Goal: Information Seeking & Learning: Learn about a topic

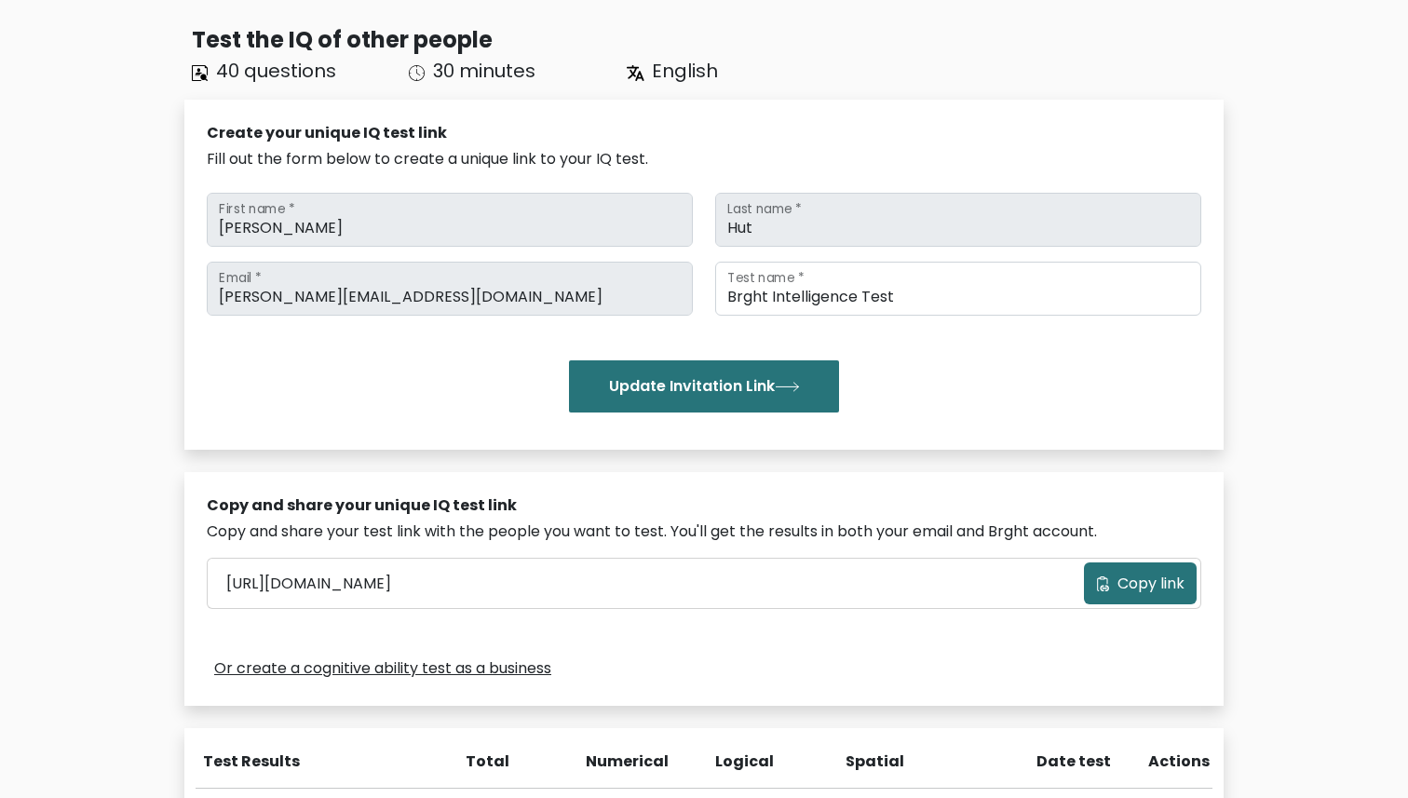
scroll to position [474, 0]
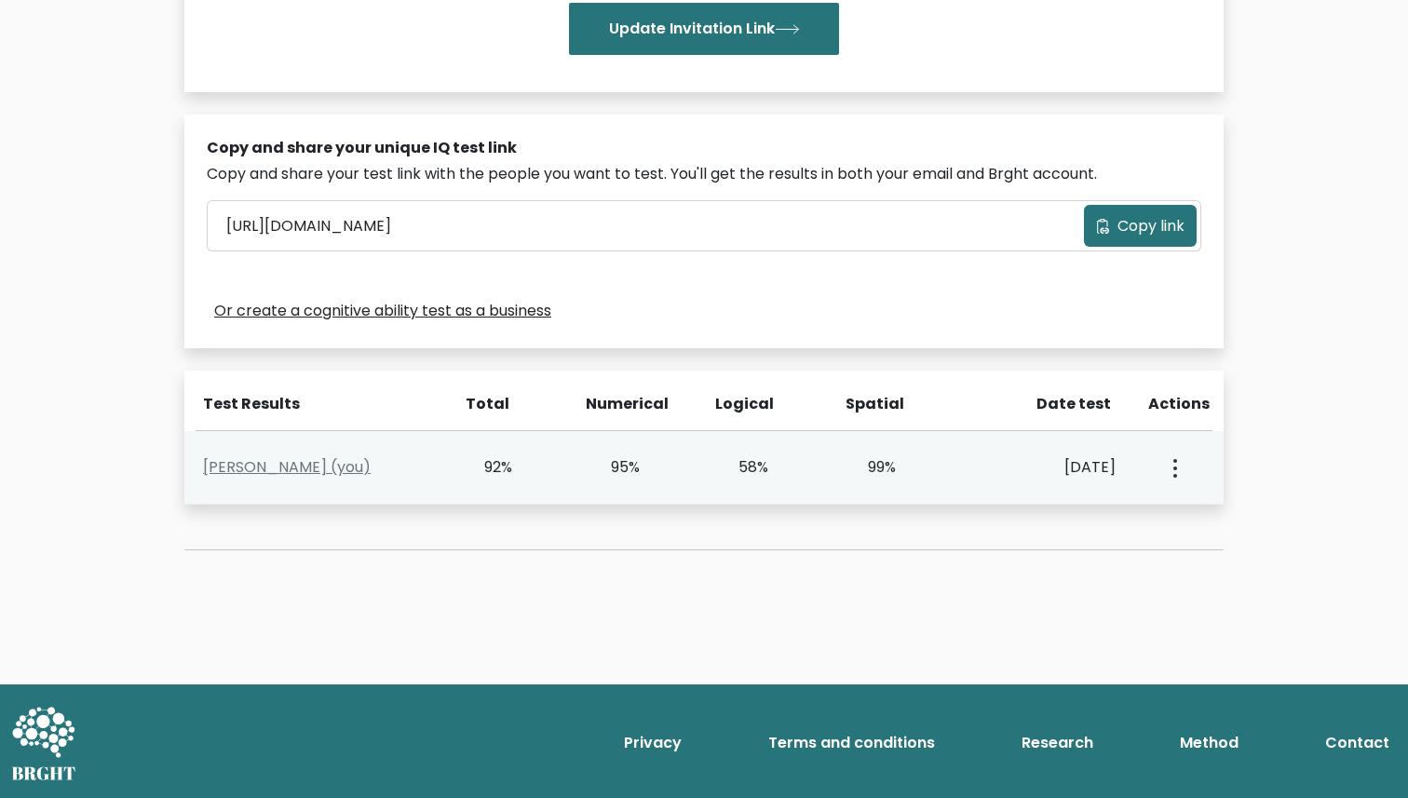
click at [1186, 467] on div "View Profile" at bounding box center [1173, 468] width 63 height 58
click at [1168, 467] on button "button" at bounding box center [1173, 468] width 15 height 58
click at [1196, 509] on link "View Profile" at bounding box center [1240, 522] width 147 height 30
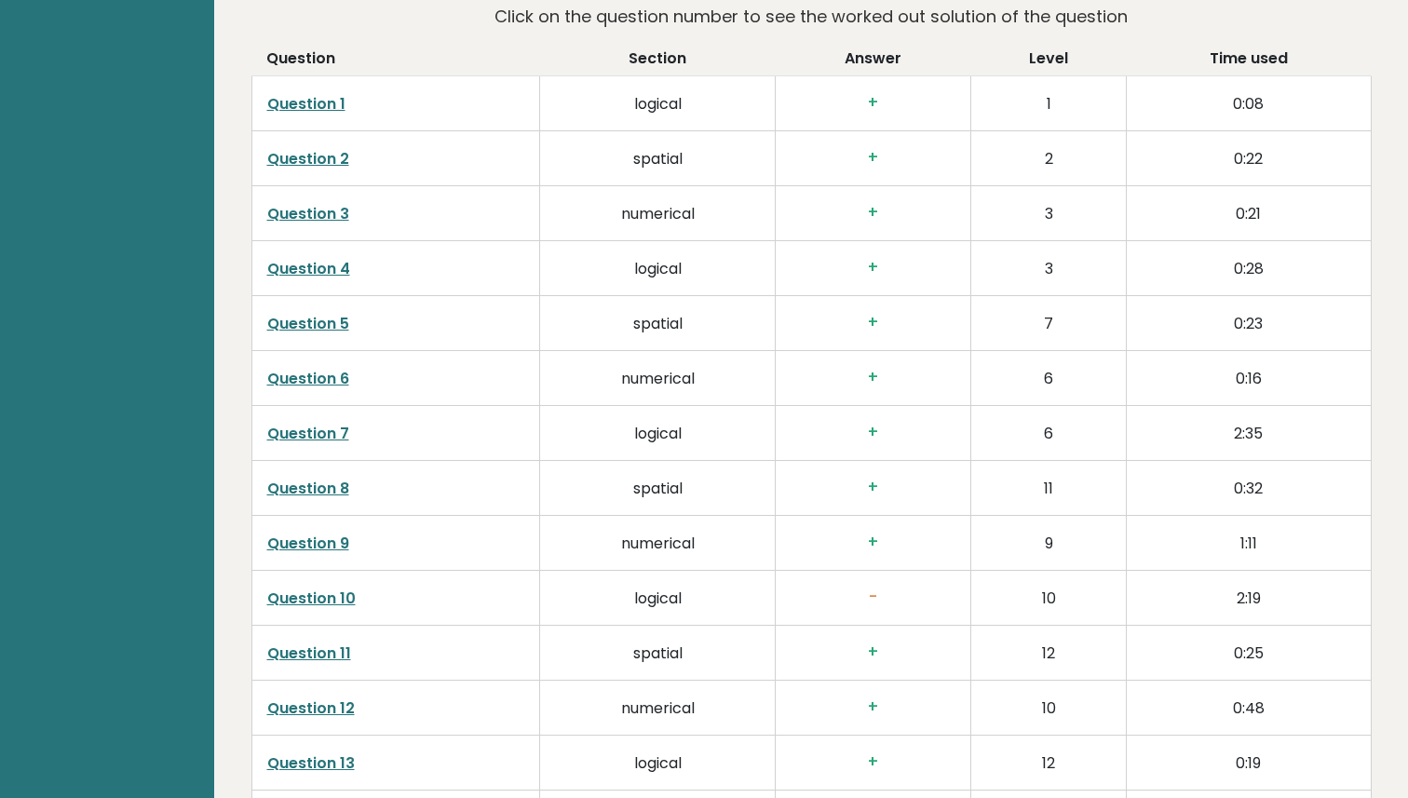
scroll to position [2908, 0]
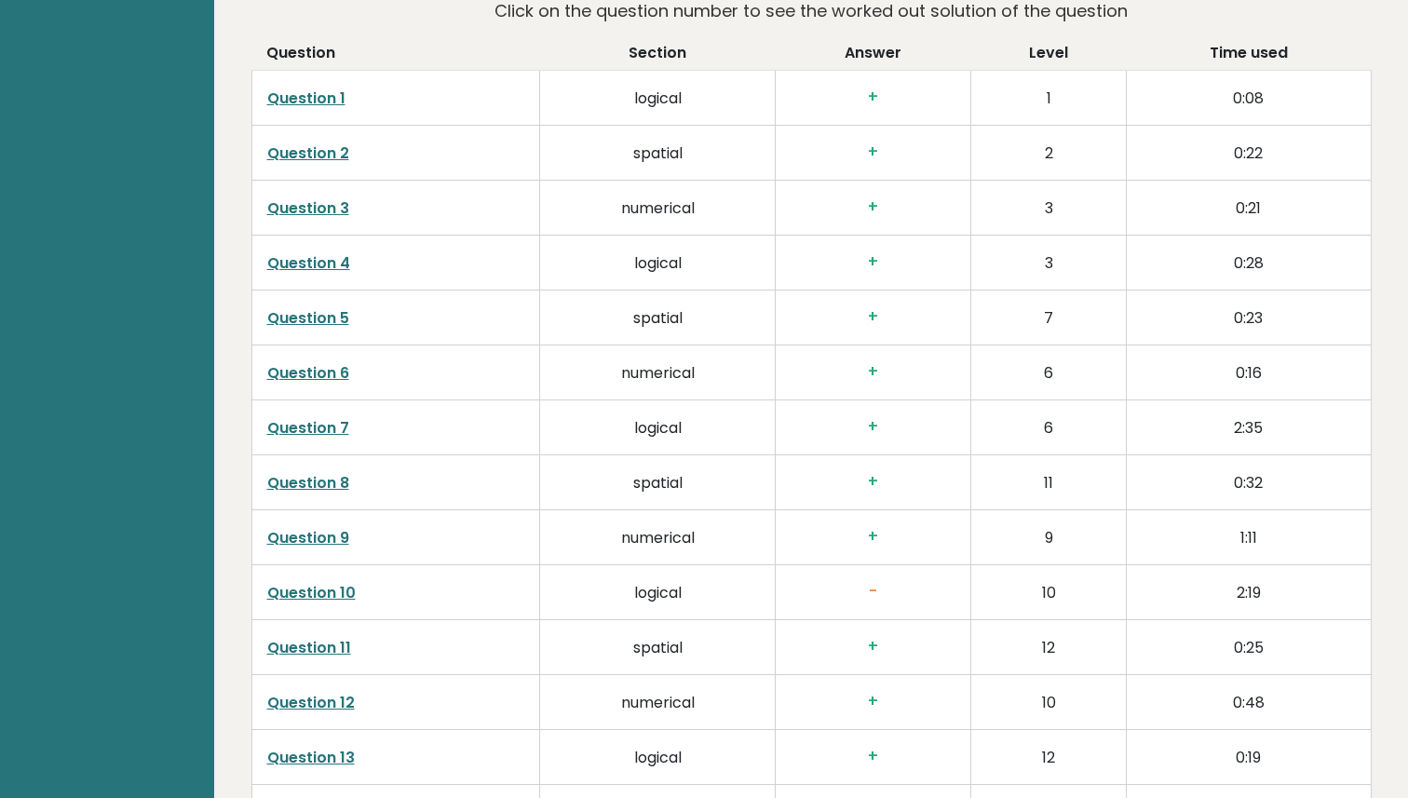
click at [643, 592] on td "logical" at bounding box center [658, 591] width 236 height 55
click at [331, 590] on link "Question 10" at bounding box center [311, 592] width 88 height 21
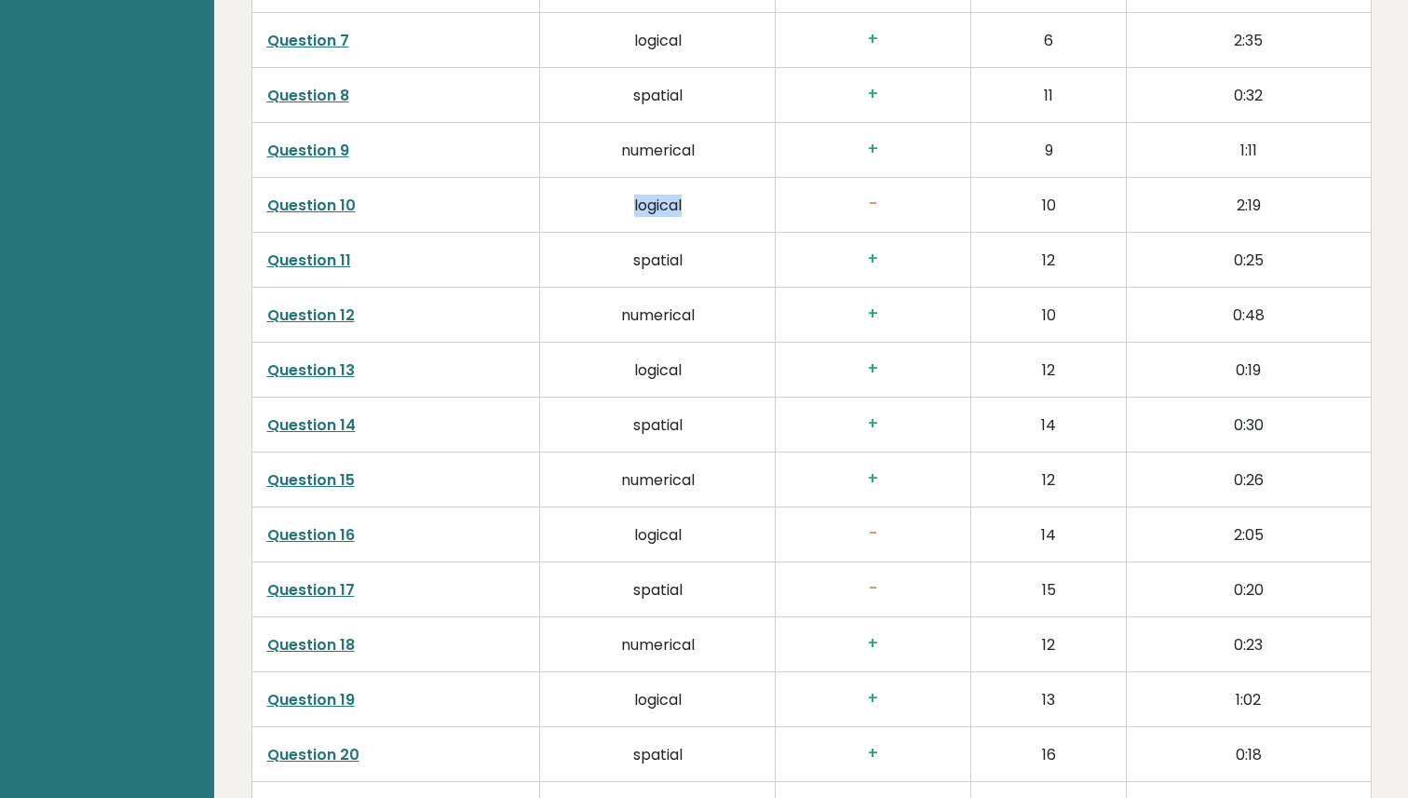
scroll to position [3299, 0]
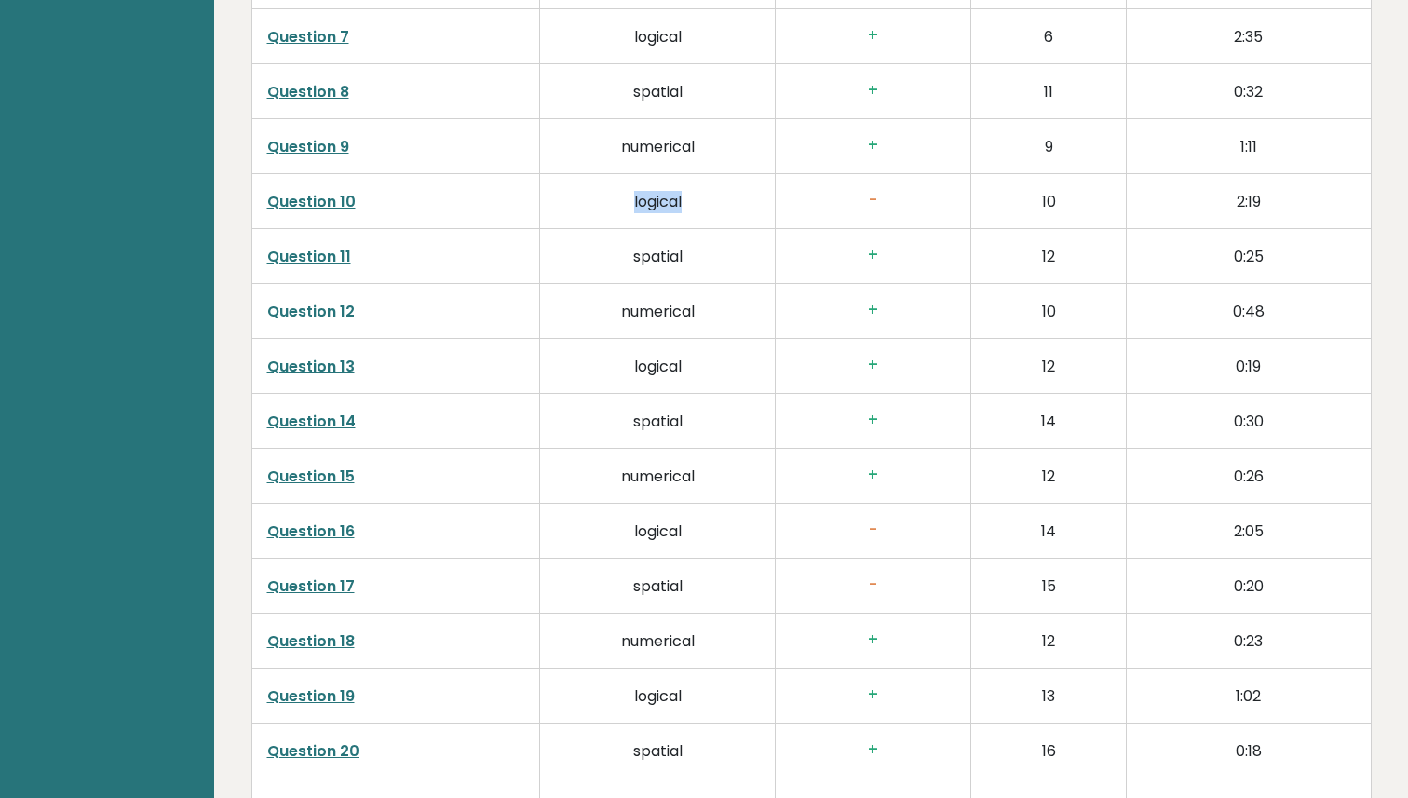
click at [331, 538] on link "Question 16" at bounding box center [311, 531] width 88 height 21
click at [329, 591] on link "Question 17" at bounding box center [311, 585] width 88 height 21
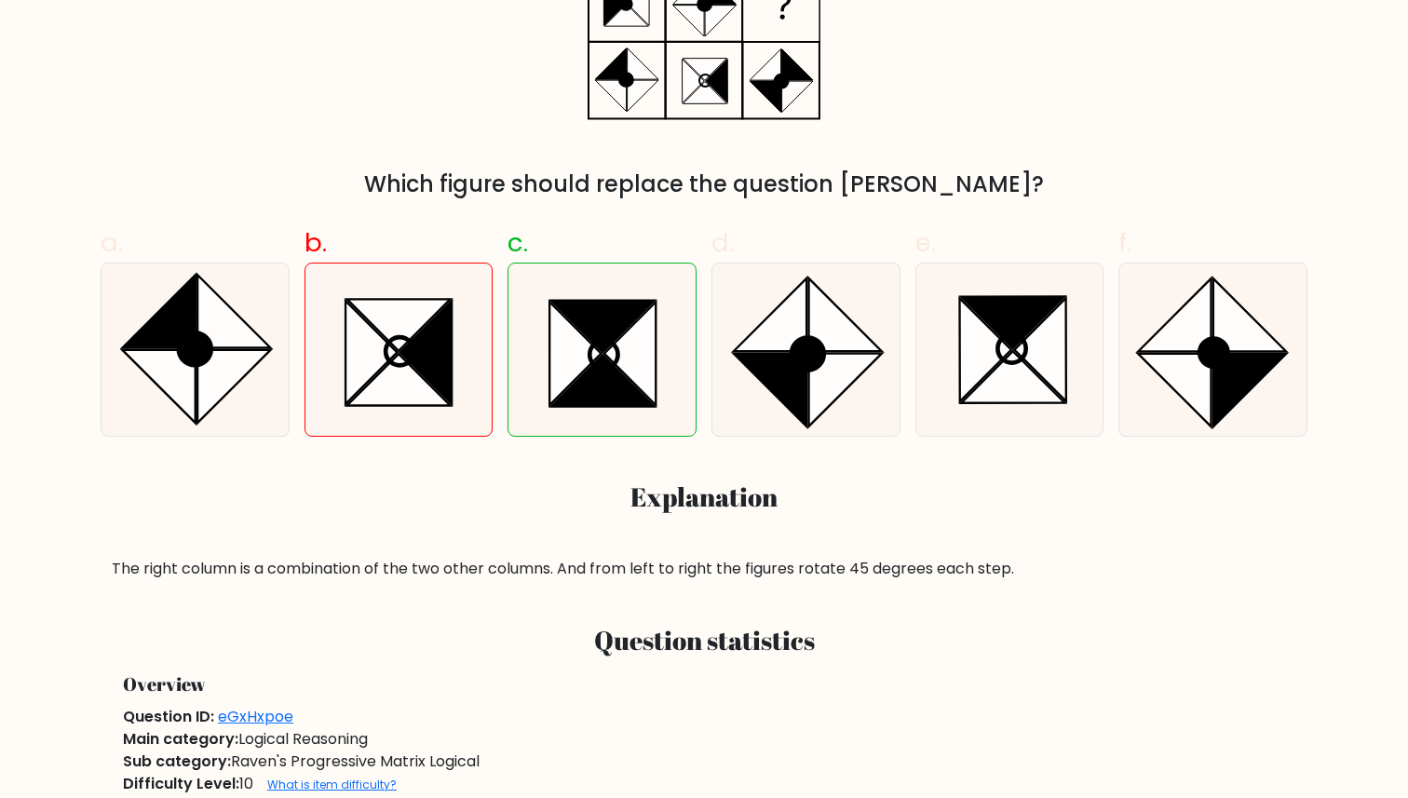
scroll to position [494, 0]
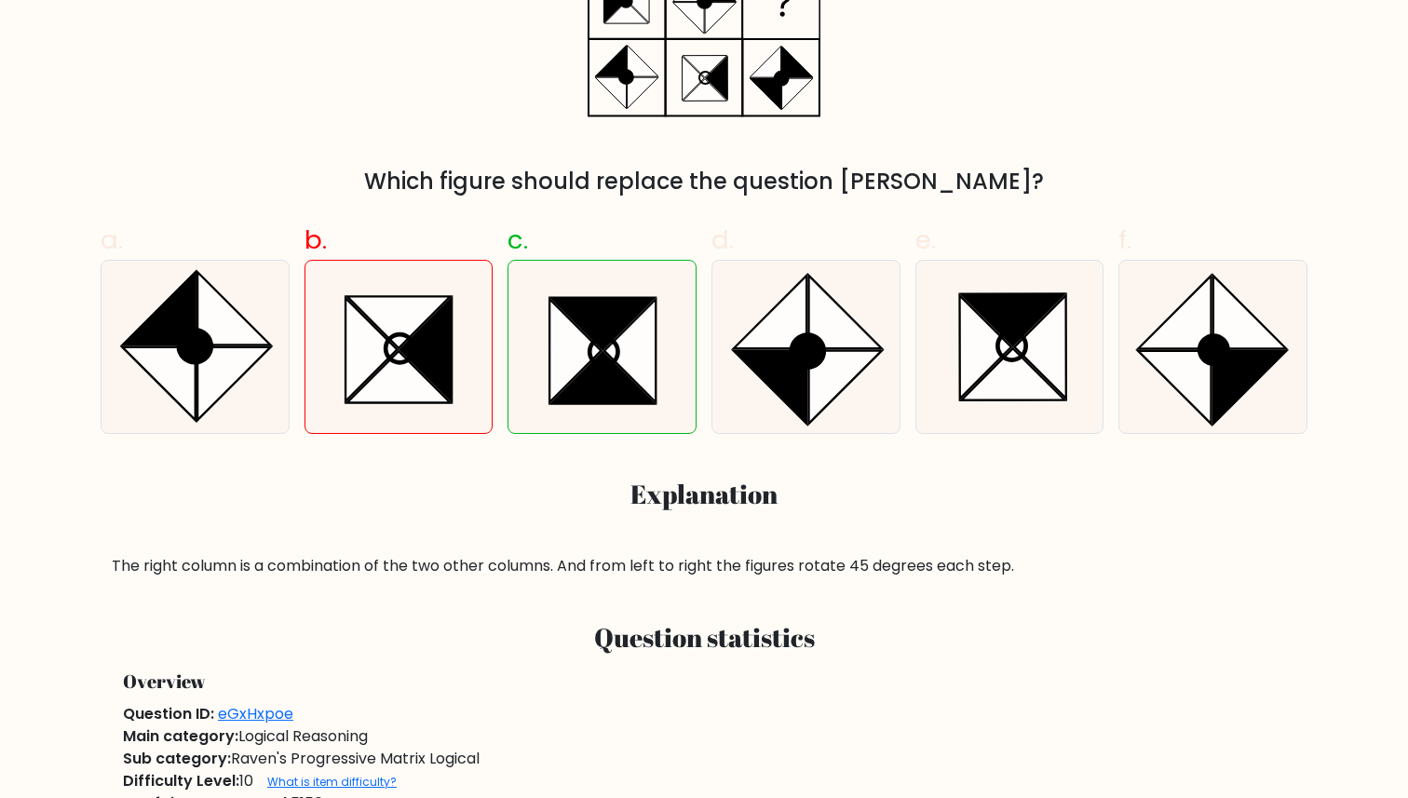
click at [441, 569] on div "The right column is a combination of the two other columns. And from left to ri…" at bounding box center [704, 566] width 1184 height 22
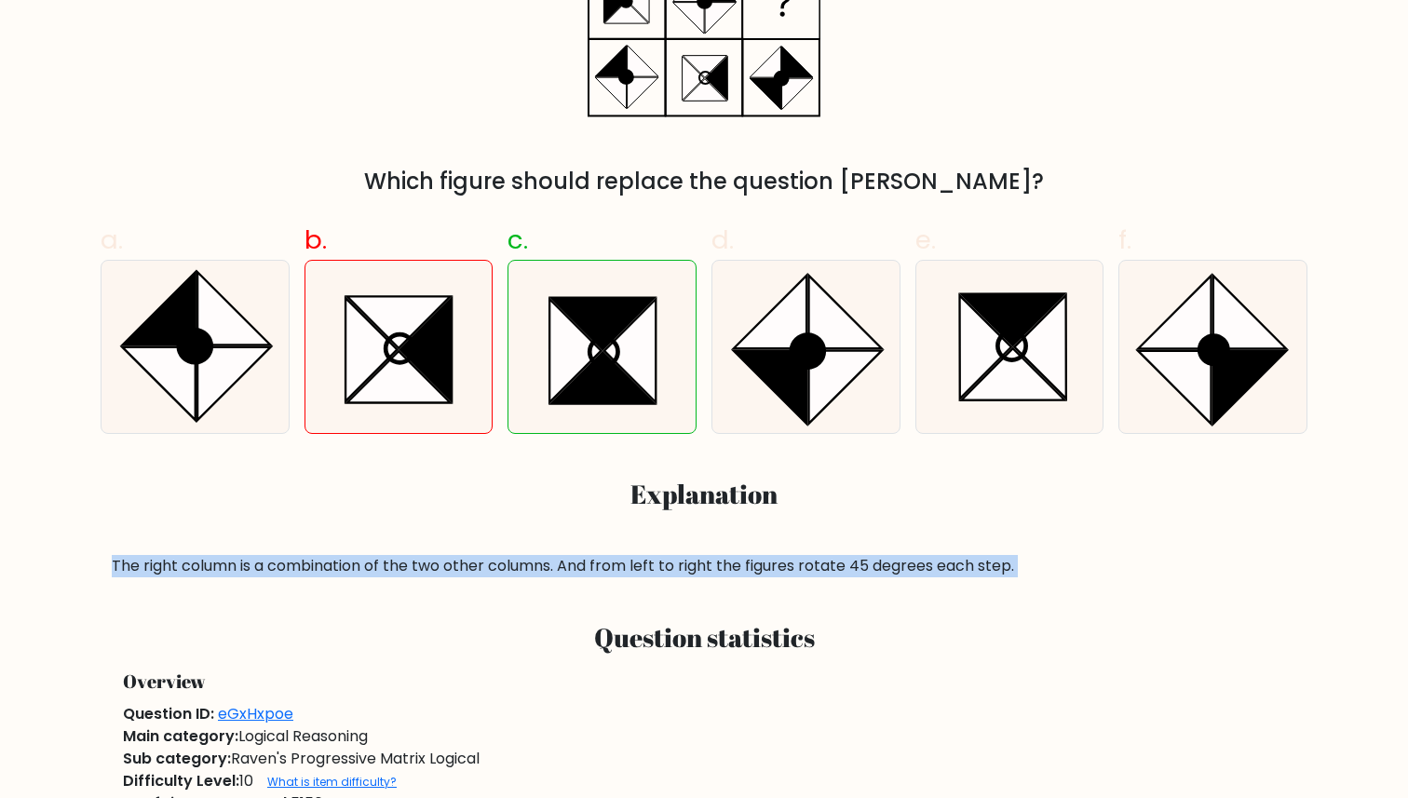
click at [441, 569] on div "The right column is a combination of the two other columns. And from left to ri…" at bounding box center [704, 566] width 1184 height 22
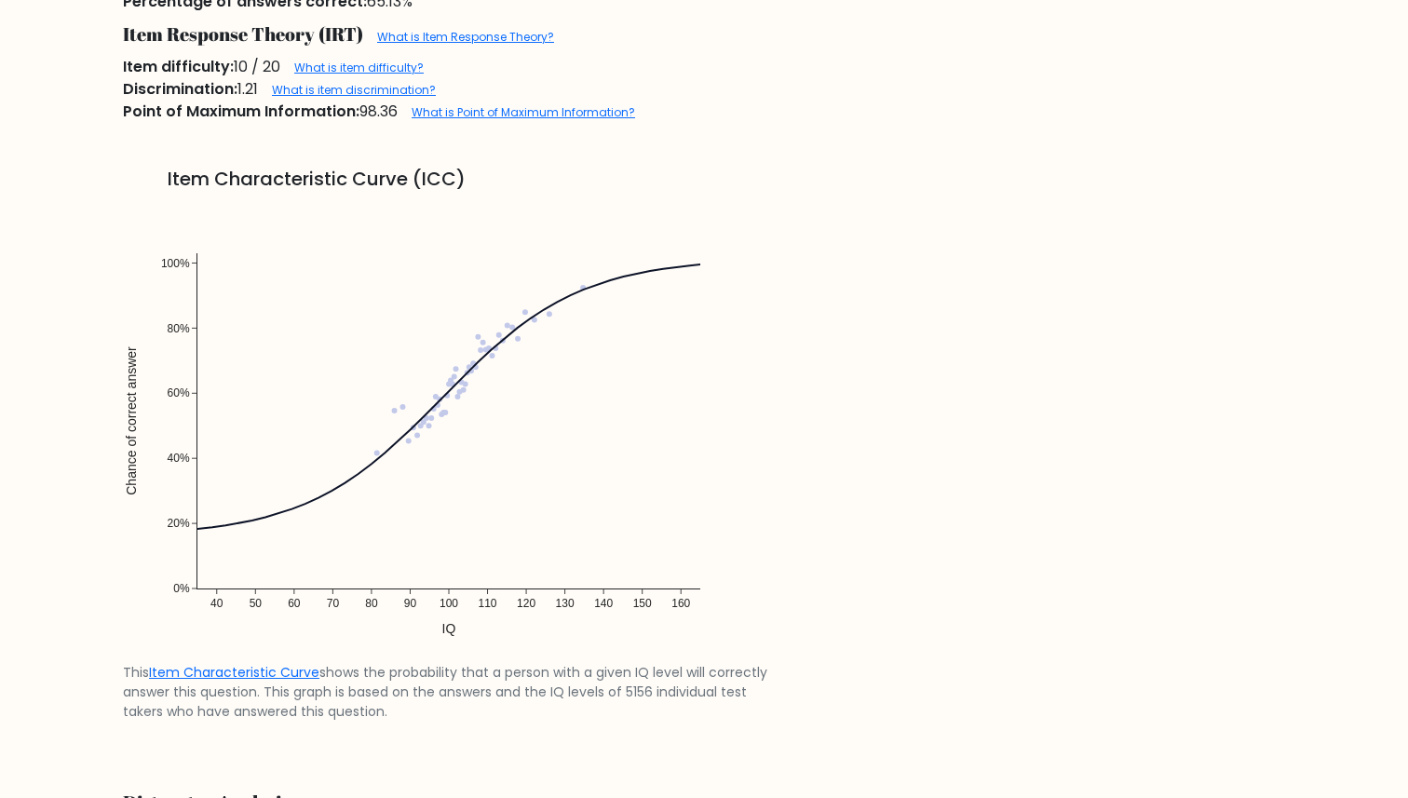
scroll to position [1330, 0]
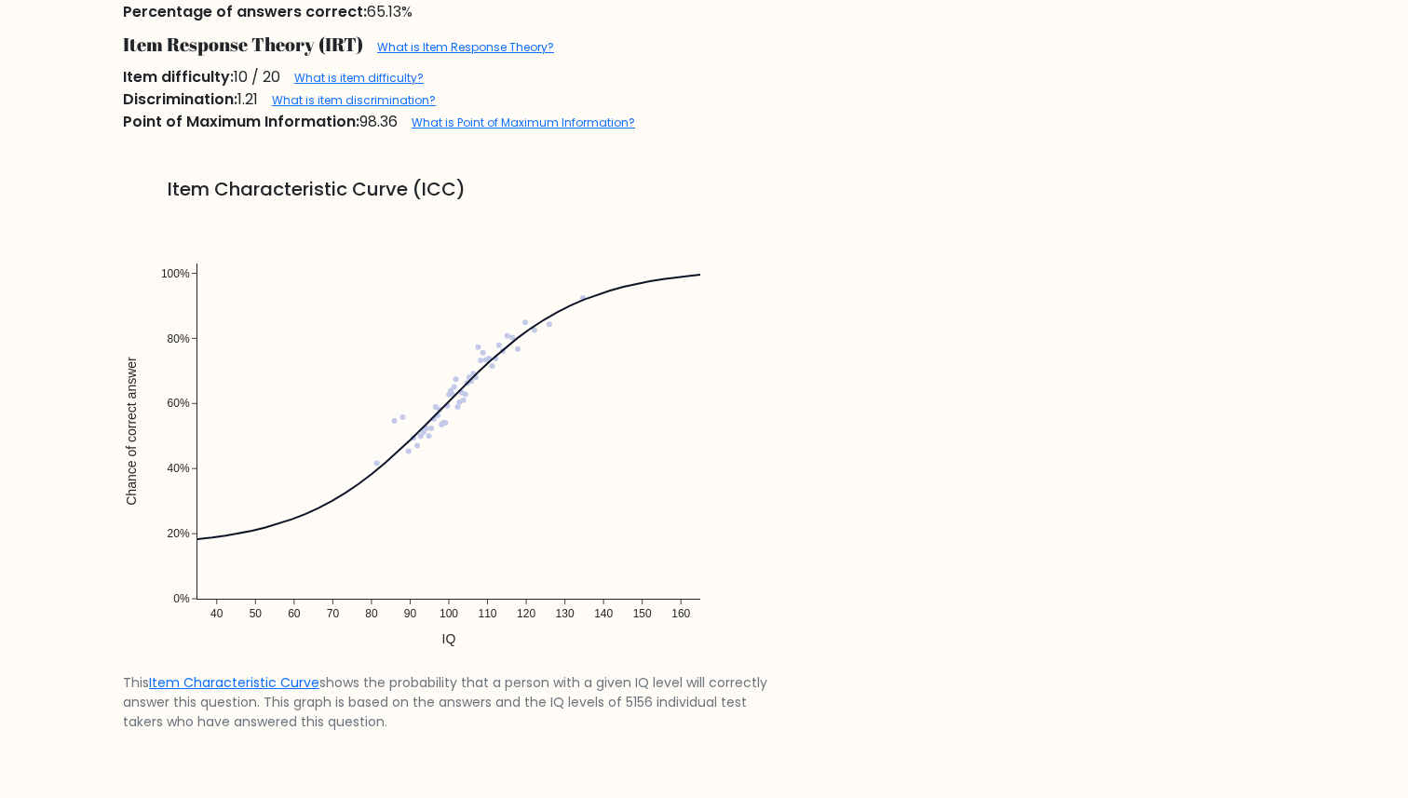
click at [252, 88] on div "Item difficulty: 10 / 20 What is item difficulty?" at bounding box center [704, 77] width 1184 height 22
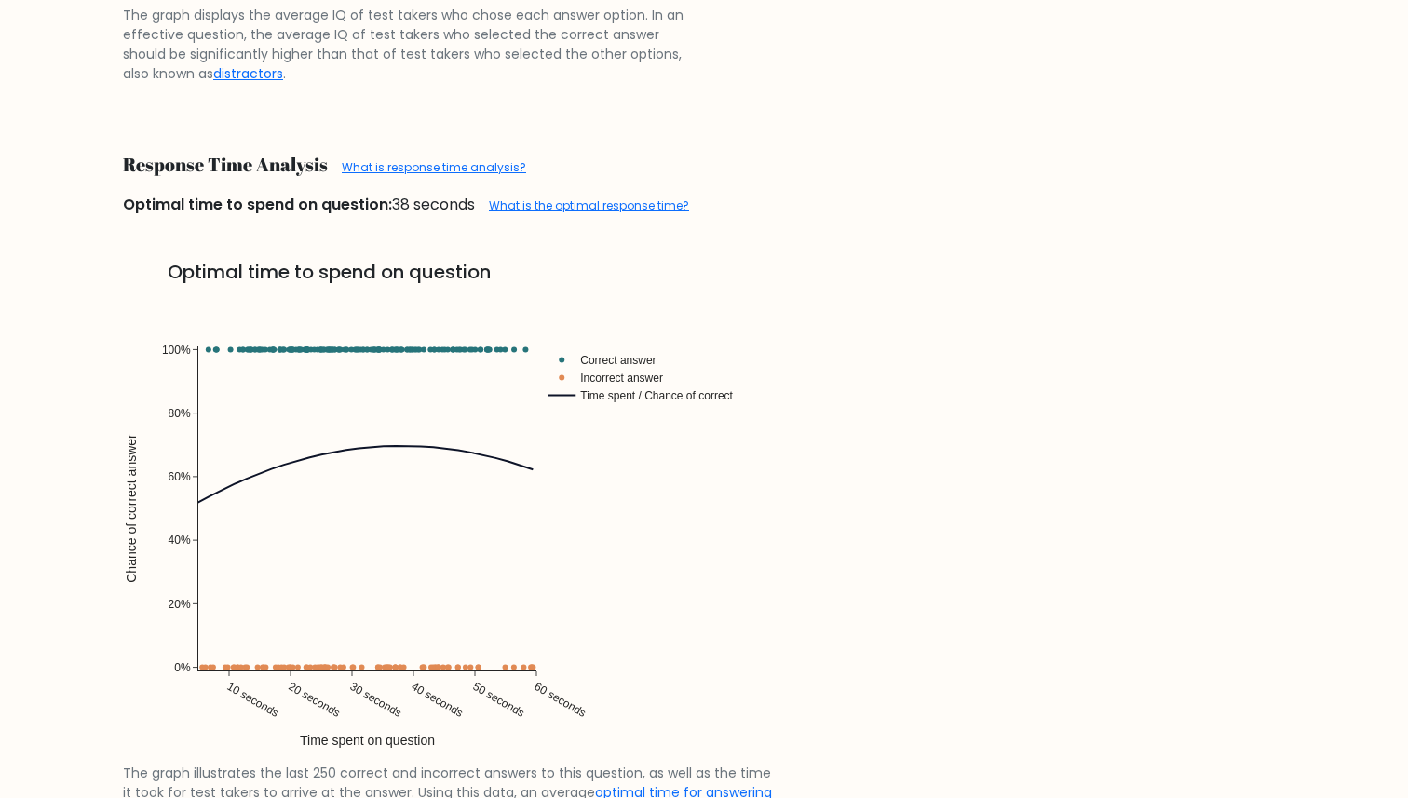
scroll to position [3435, 0]
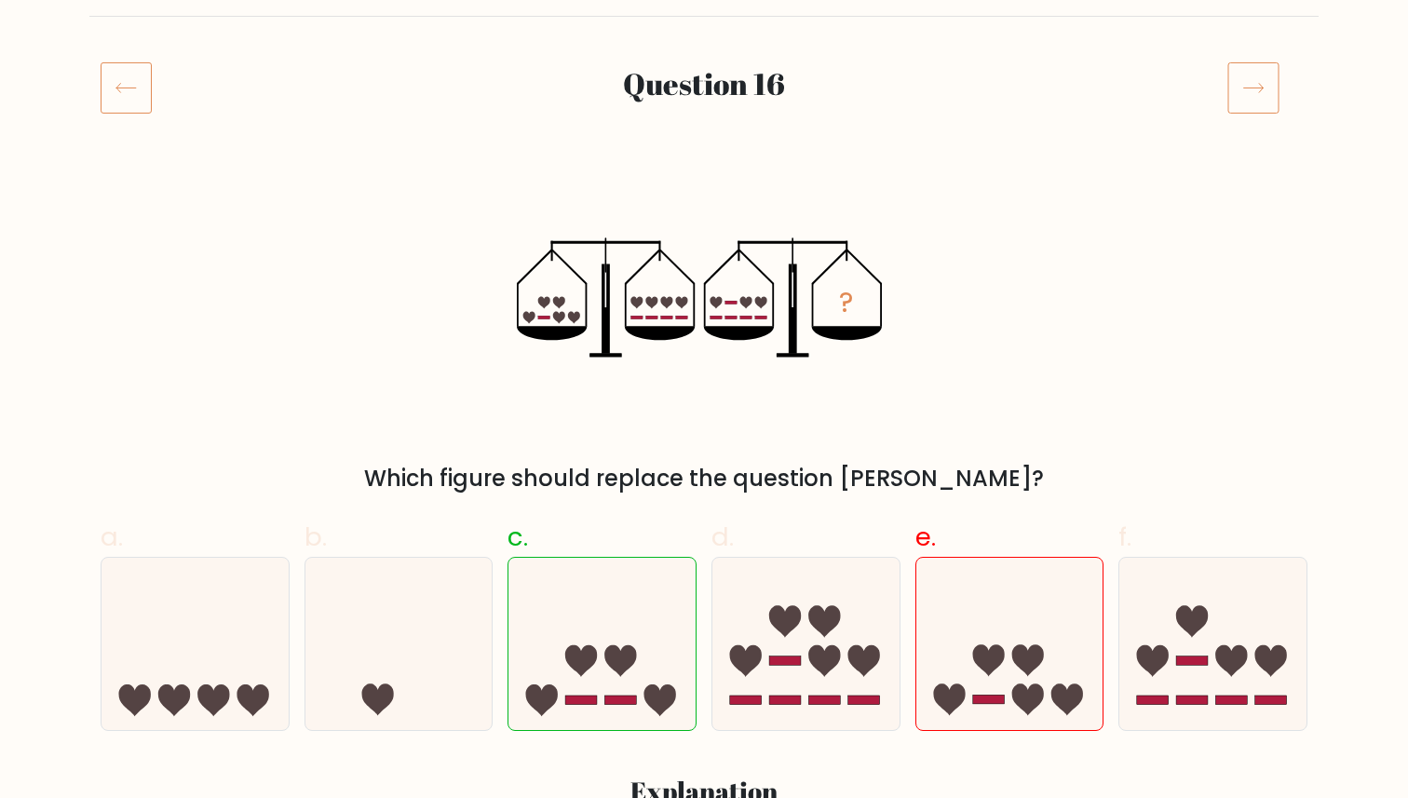
scroll to position [172, 0]
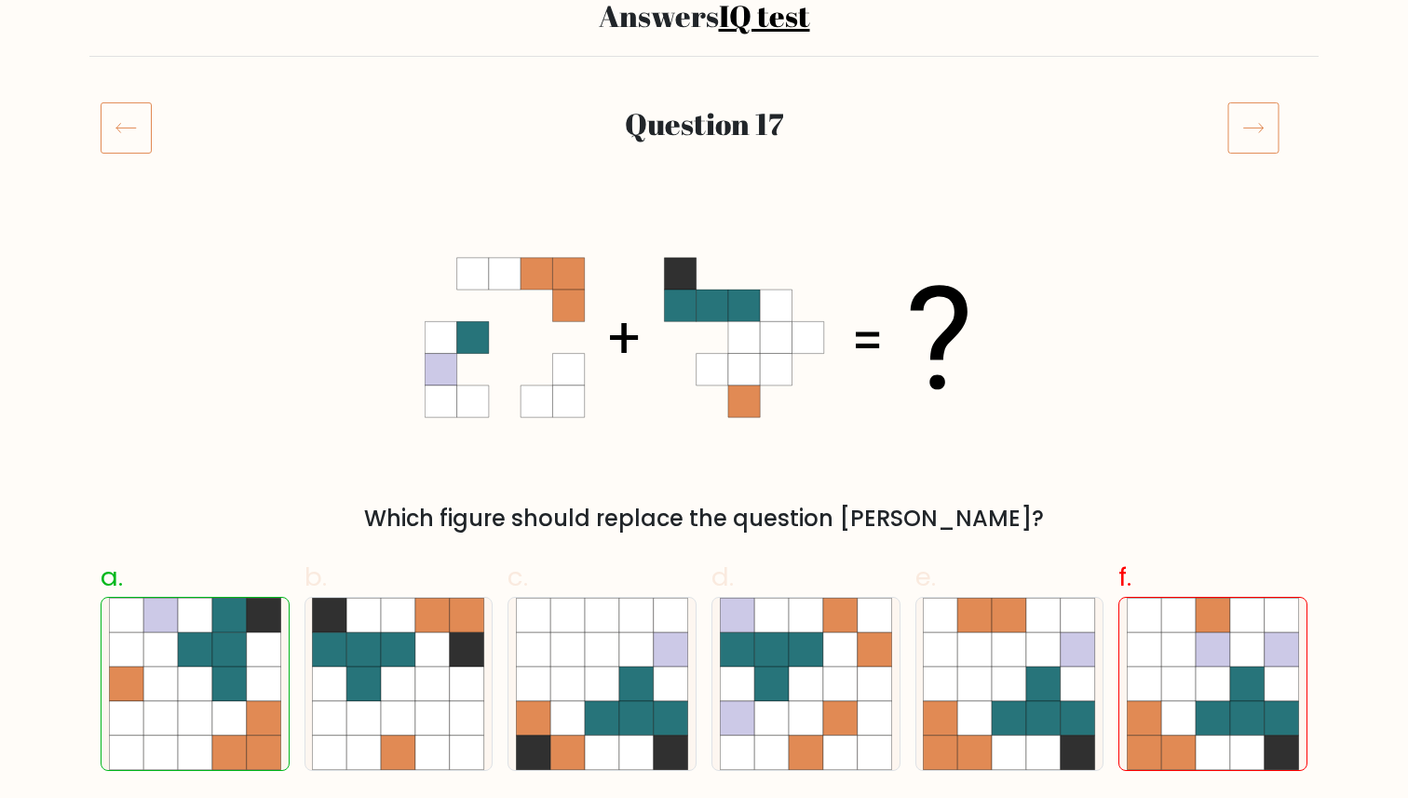
scroll to position [180, 0]
